Goal: Task Accomplishment & Management: Use online tool/utility

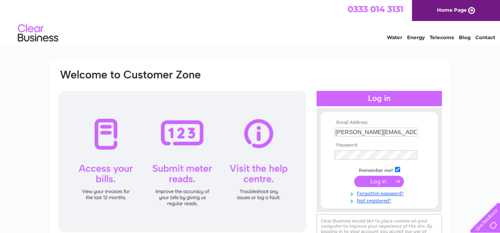
click at [385, 183] on input "submit" at bounding box center [379, 181] width 50 height 11
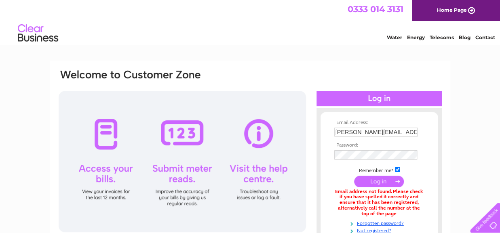
click at [398, 131] on input "maggie.verte@gmail.com" at bounding box center [375, 132] width 83 height 9
type input "m"
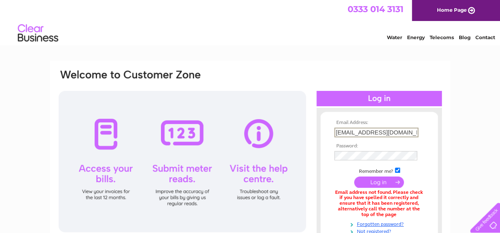
type input "iselmer@yahoo.co.uk"
click at [378, 184] on input "submit" at bounding box center [379, 182] width 50 height 11
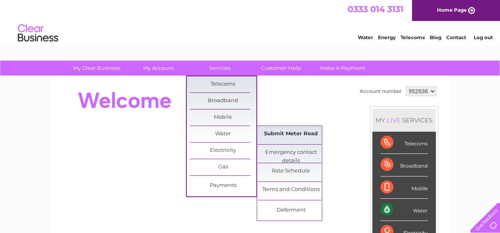
click at [279, 132] on link "Submit Meter Read" at bounding box center [291, 134] width 67 height 16
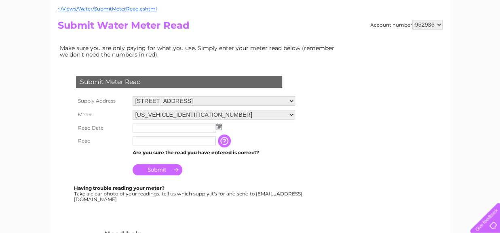
scroll to position [91, 0]
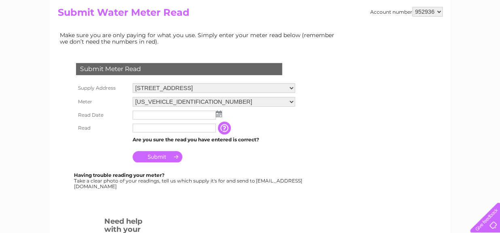
click at [178, 116] on input "text" at bounding box center [174, 115] width 83 height 9
click at [219, 115] on img at bounding box center [219, 114] width 6 height 6
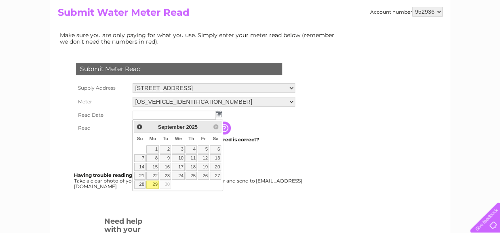
click at [154, 185] on link "29" at bounding box center [152, 185] width 13 height 8
type input "2025/09/29"
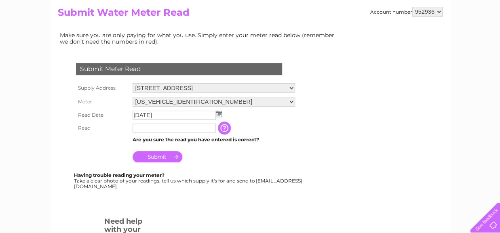
click at [149, 129] on input "text" at bounding box center [174, 128] width 83 height 9
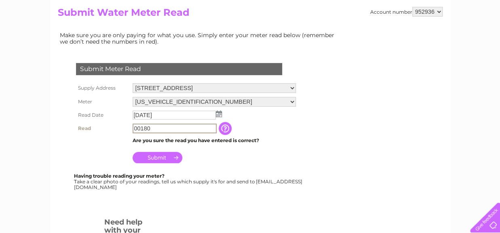
type input "00180"
click at [149, 157] on input "Submit" at bounding box center [158, 157] width 50 height 11
